Goal: Task Accomplishment & Management: Manage account settings

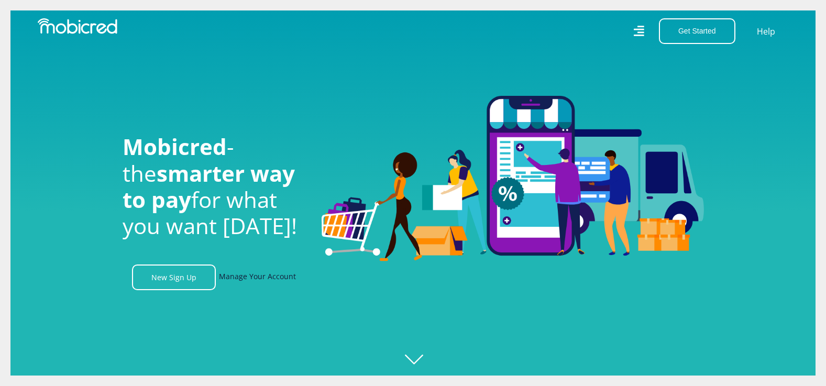
click at [256, 279] on link "Manage Your Account" at bounding box center [257, 278] width 77 height 26
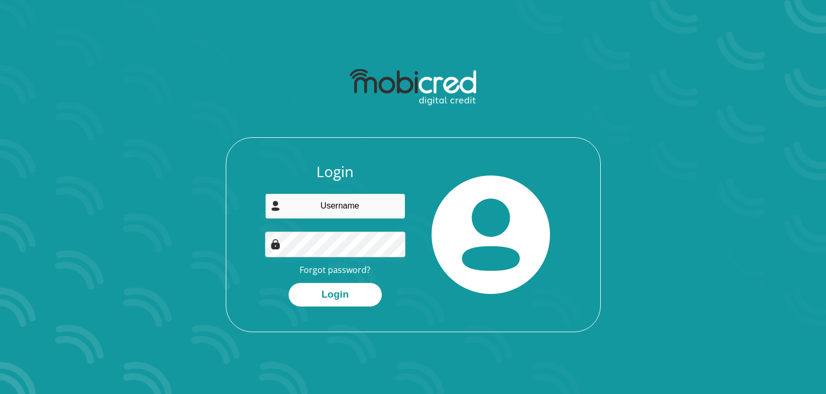
click at [324, 210] on input "email" at bounding box center [335, 206] width 140 height 26
type input "falsemotion3@gmail.com"
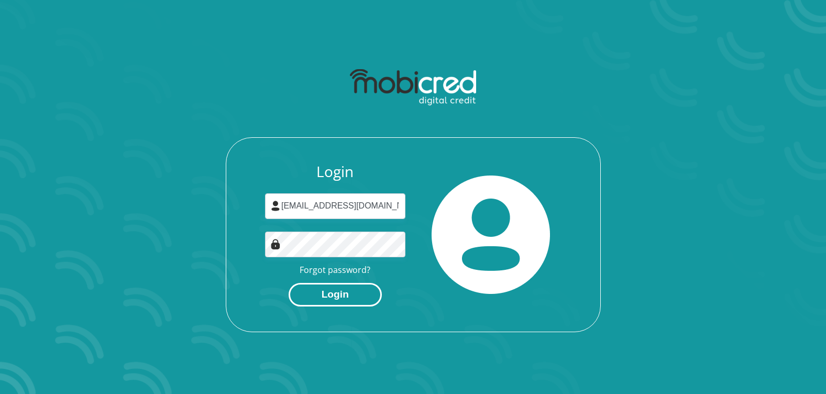
click at [358, 290] on button "Login" at bounding box center [335, 295] width 93 height 24
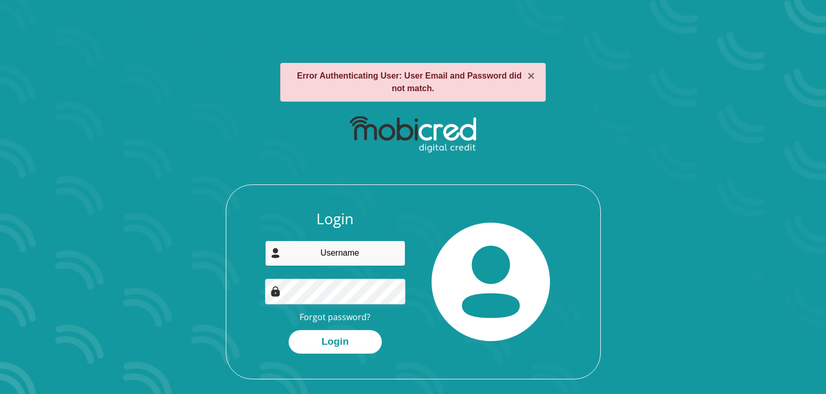
click at [345, 254] on input "email" at bounding box center [335, 254] width 140 height 26
type input "falsemotion3@gmail.com"
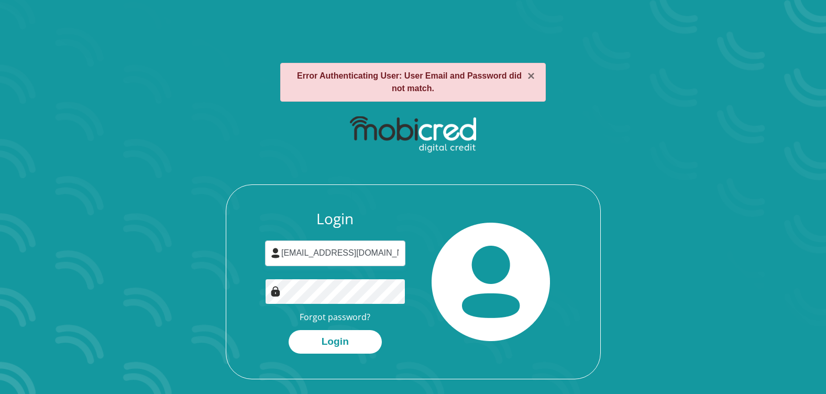
click at [289, 330] on button "Login" at bounding box center [335, 342] width 93 height 24
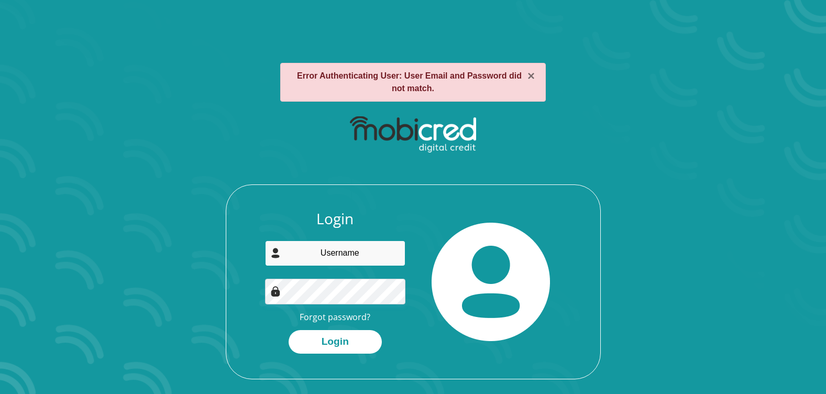
click at [346, 250] on input "email" at bounding box center [335, 254] width 140 height 26
type input "falsemotion3@gmail.com"
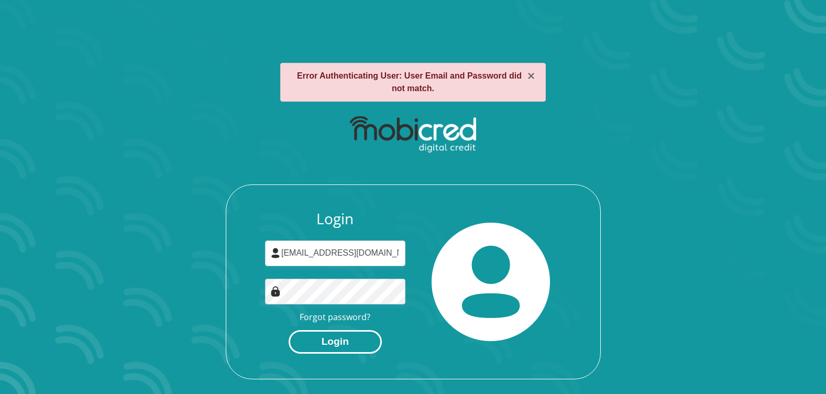
click at [364, 344] on button "Login" at bounding box center [335, 342] width 93 height 24
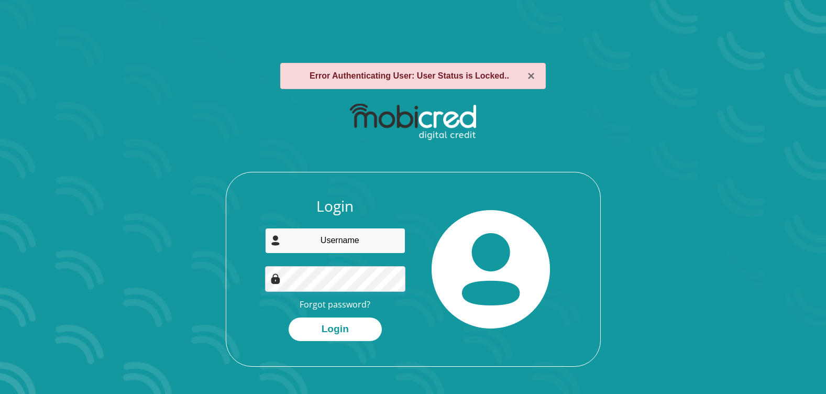
click at [336, 247] on input "email" at bounding box center [335, 241] width 140 height 26
type input "[EMAIL_ADDRESS][DOMAIN_NAME]"
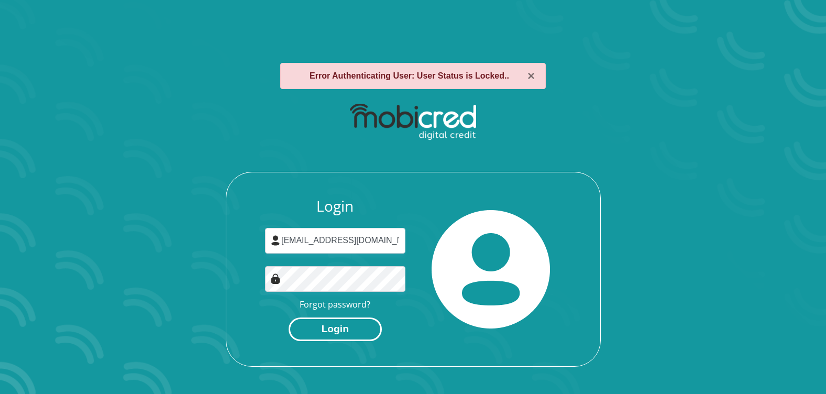
click at [345, 327] on button "Login" at bounding box center [335, 330] width 93 height 24
click at [529, 78] on button "×" at bounding box center [531, 76] width 7 height 13
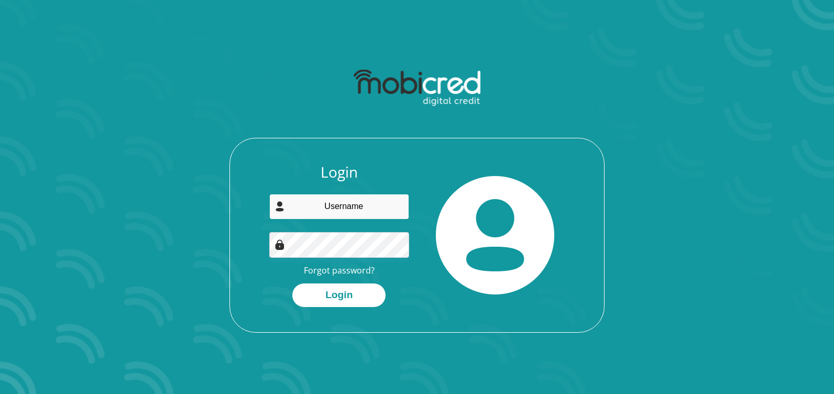
click at [341, 206] on input "email" at bounding box center [339, 207] width 140 height 26
type input "falsemotion3@gmail.com"
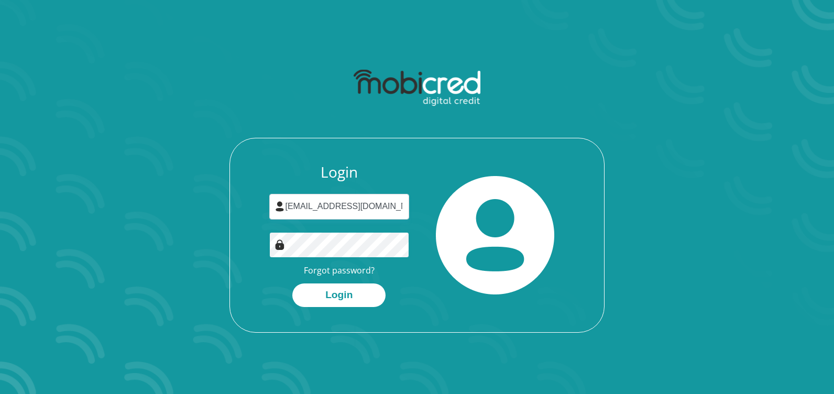
click at [292, 283] on button "Login" at bounding box center [338, 295] width 93 height 24
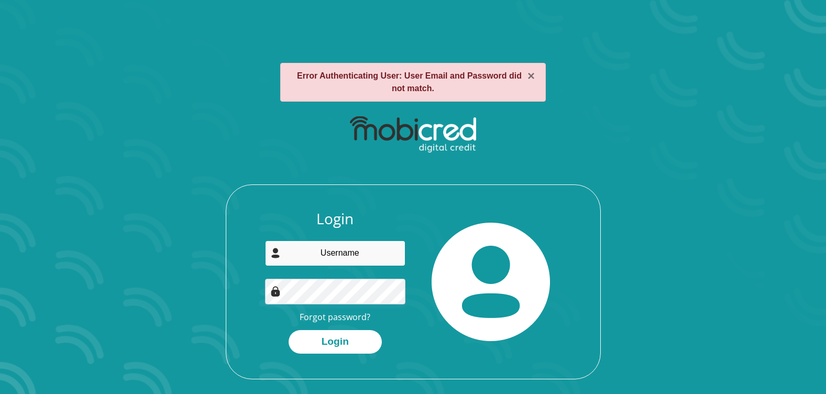
click at [348, 257] on input "email" at bounding box center [335, 254] width 140 height 26
type input "[EMAIL_ADDRESS][DOMAIN_NAME]"
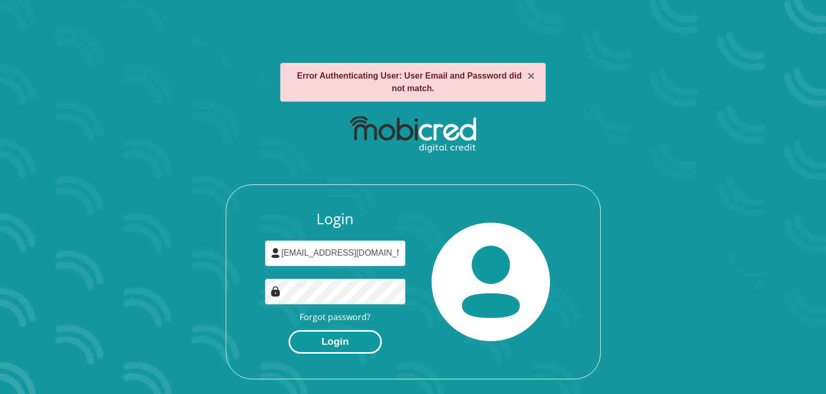
click at [352, 342] on button "Login" at bounding box center [335, 342] width 93 height 24
click at [529, 76] on button "×" at bounding box center [531, 76] width 7 height 13
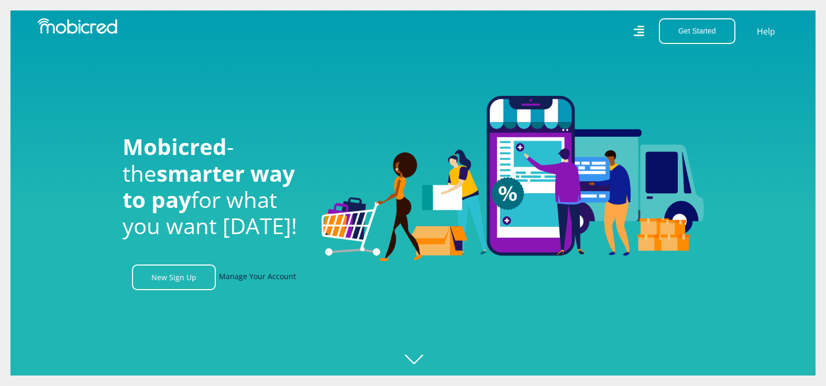
drag, startPoint x: 0, startPoint y: 0, endPoint x: 246, endPoint y: 281, distance: 373.2
click at [246, 282] on link "Manage Your Account" at bounding box center [257, 278] width 77 height 26
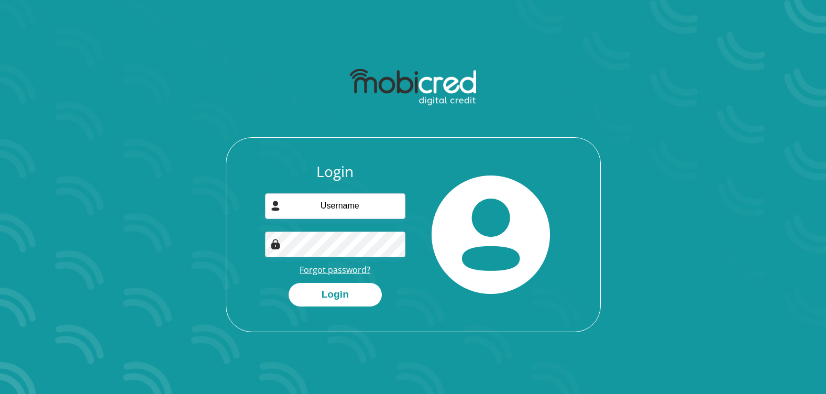
click at [322, 269] on link "Forgot password?" at bounding box center [335, 270] width 71 height 12
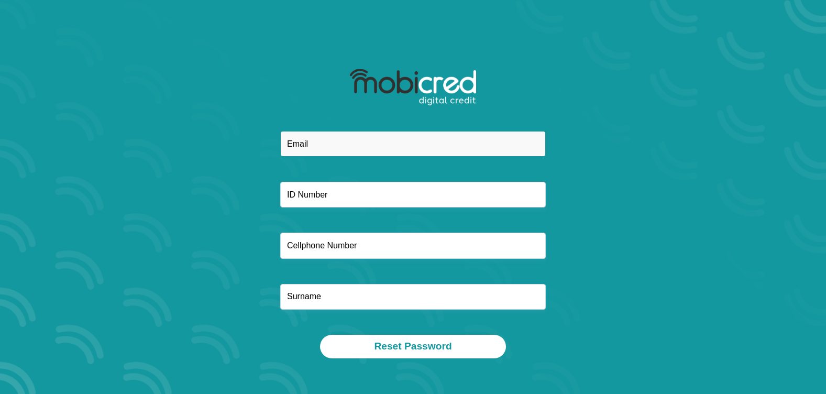
click at [335, 141] on input "email" at bounding box center [413, 144] width 266 height 26
type input "[EMAIL_ADDRESS][DOMAIN_NAME]"
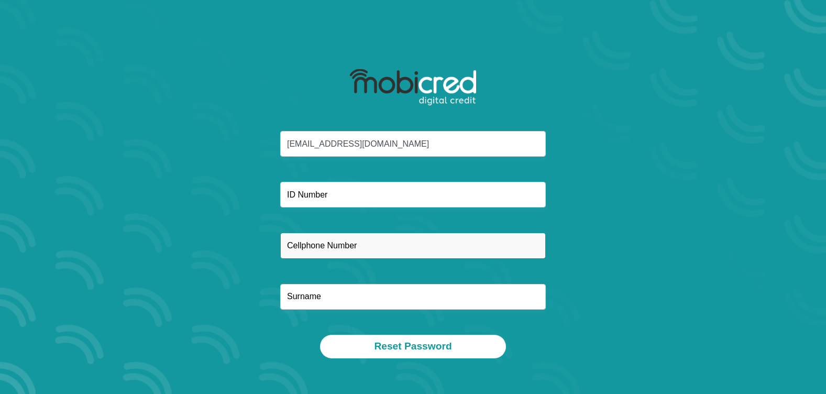
type input "0792548519"
type input "mtshali"
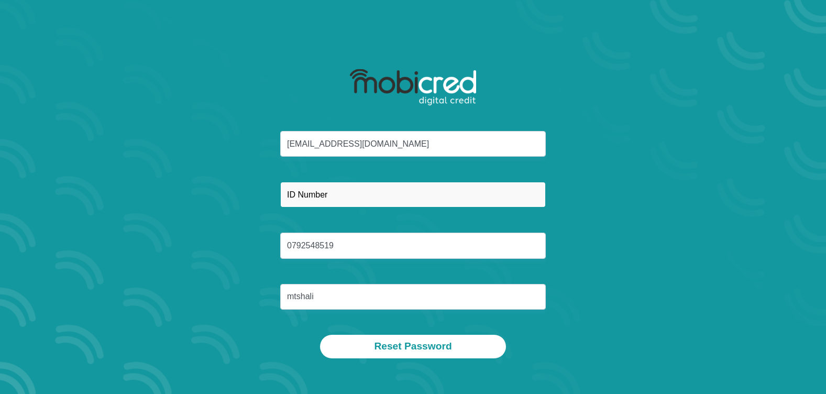
click at [335, 194] on input "text" at bounding box center [413, 195] width 266 height 26
type input "9903116184082"
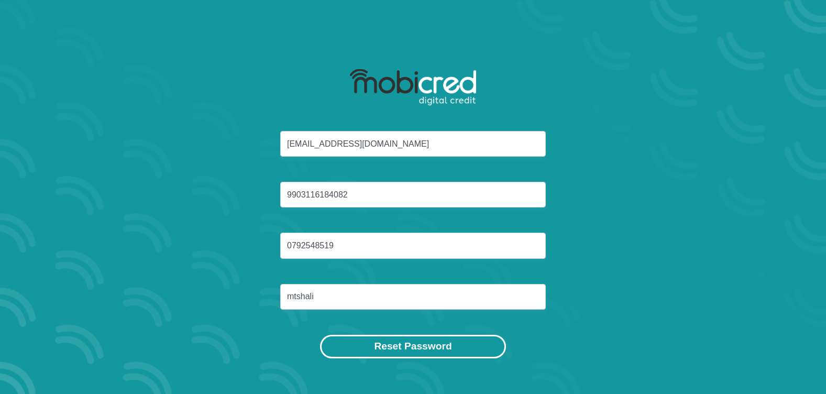
click at [389, 346] on button "Reset Password" at bounding box center [412, 347] width 185 height 24
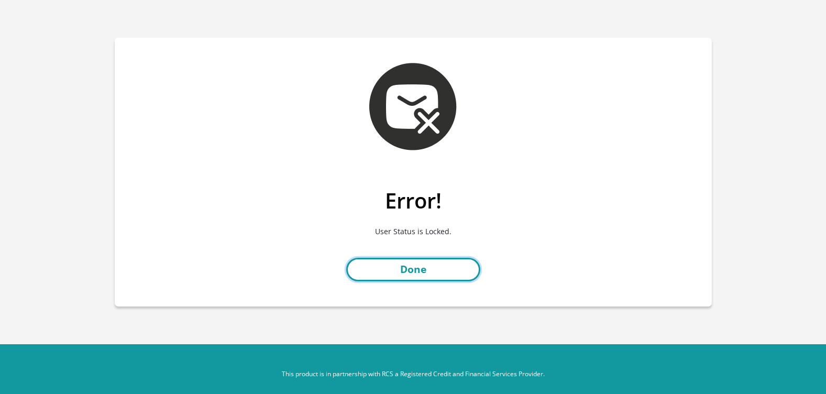
click at [365, 267] on link "Done" at bounding box center [413, 270] width 134 height 24
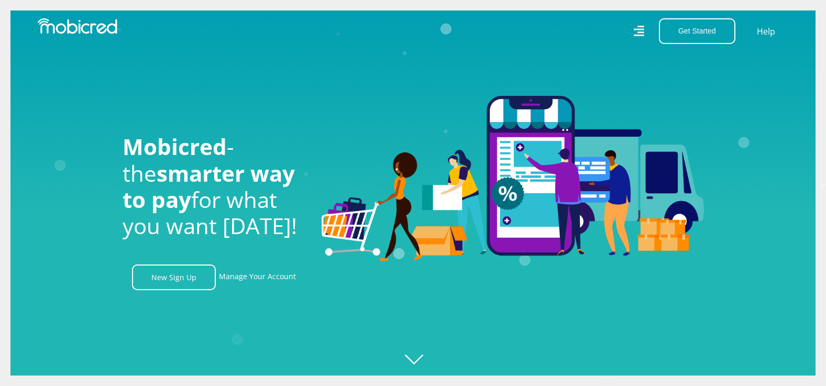
scroll to position [0, 747]
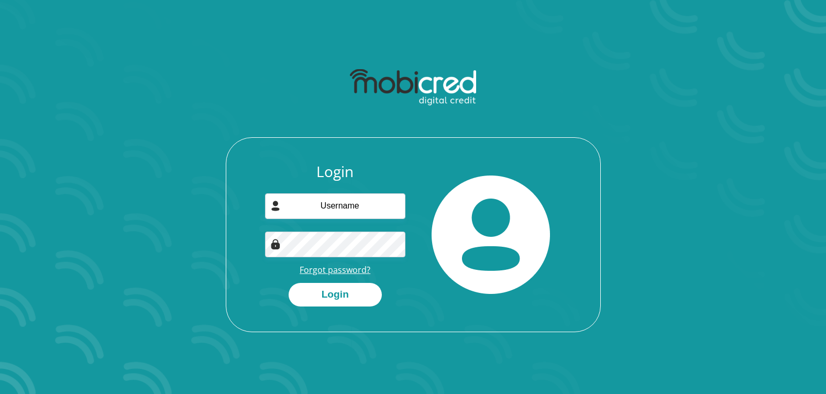
click at [343, 274] on link "Forgot password?" at bounding box center [335, 270] width 71 height 12
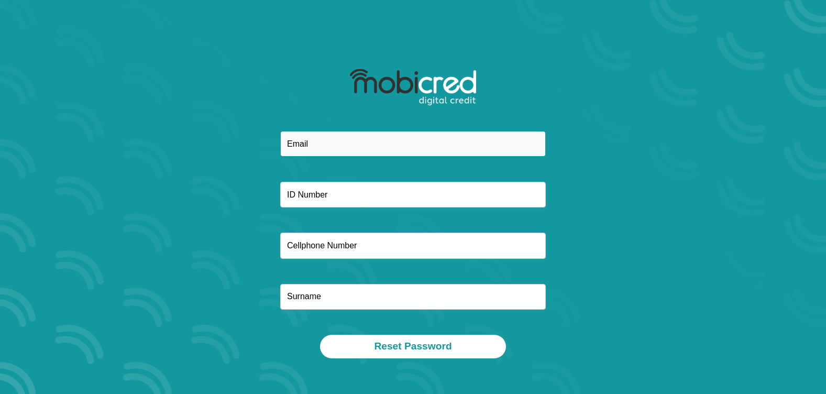
click at [322, 137] on input "email" at bounding box center [413, 144] width 266 height 26
type input "falsemotion3@gmail.com"
type input "0792548519"
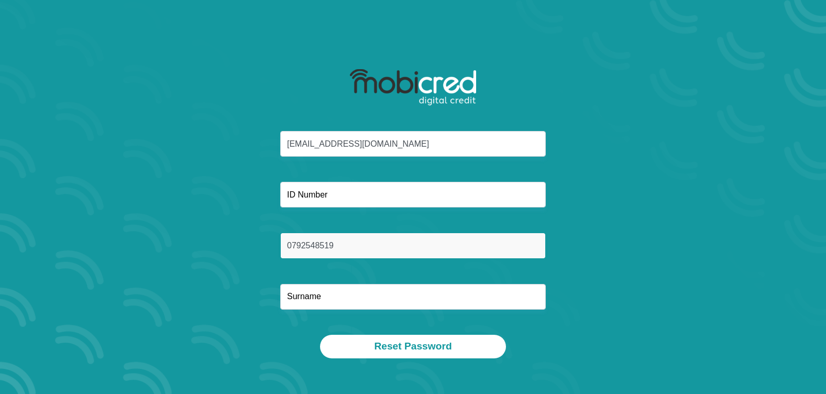
type input "mtshali"
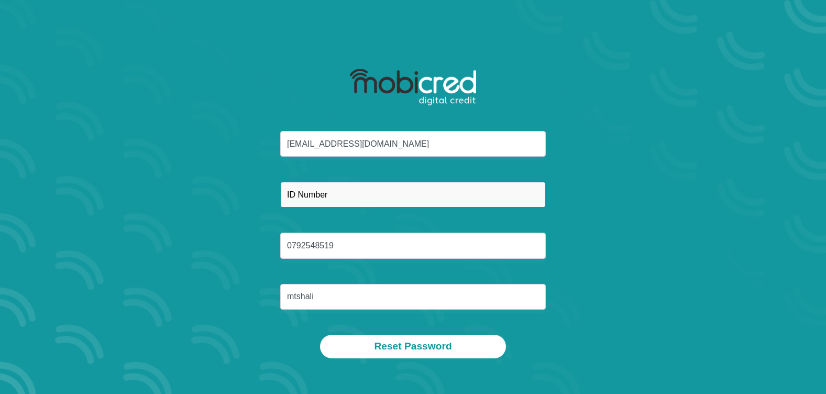
click at [337, 195] on input "text" at bounding box center [413, 195] width 266 height 26
type input "9903116184082"
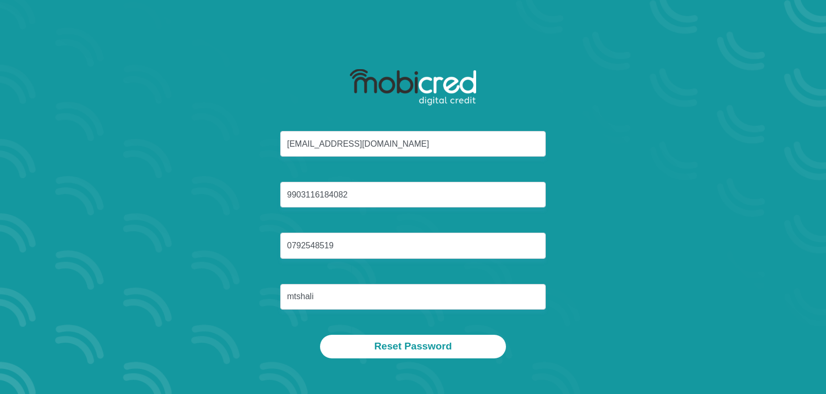
click at [238, 300] on div "falsemotion3@gmail.com 9903116184082 0792548519 mtshali" at bounding box center [413, 233] width 563 height 204
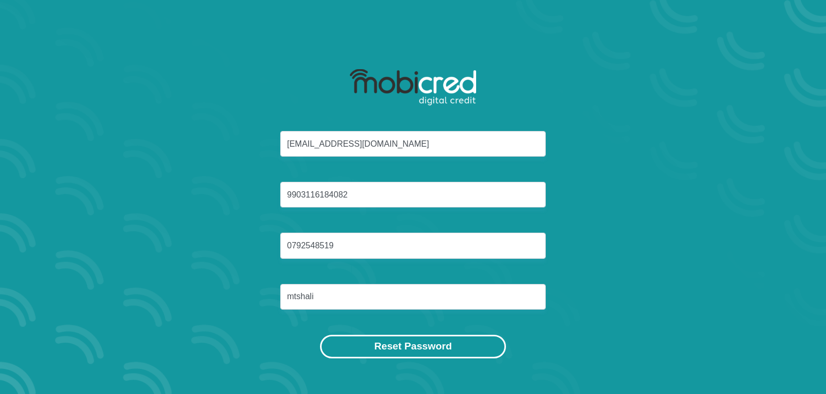
click at [396, 351] on button "Reset Password" at bounding box center [412, 347] width 185 height 24
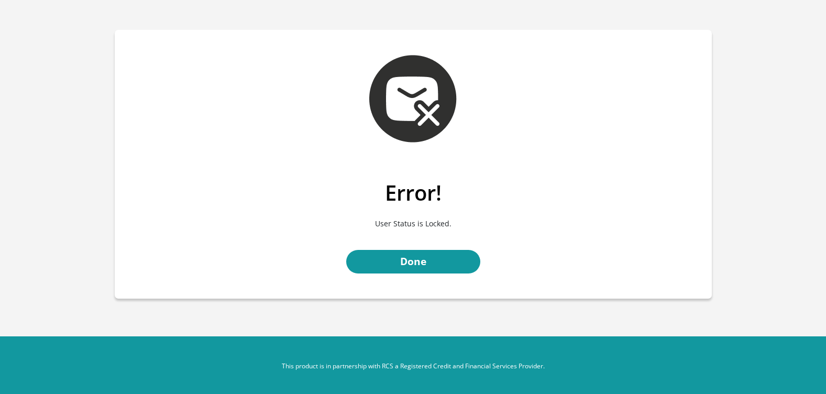
scroll to position [10, 0]
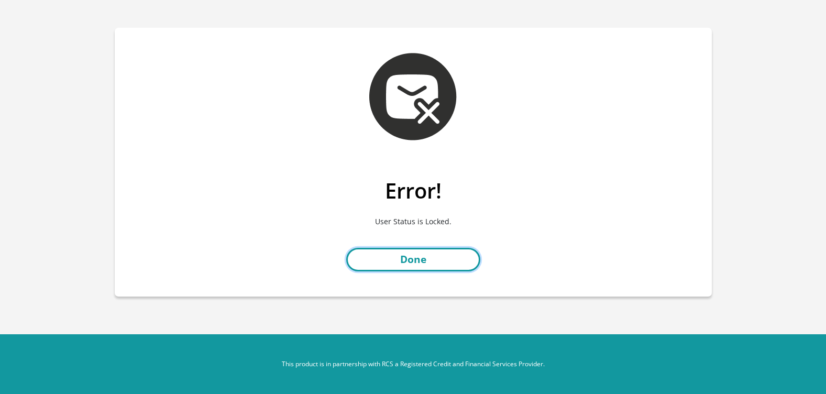
click at [434, 260] on link "Done" at bounding box center [413, 260] width 134 height 24
